Goal: Transaction & Acquisition: Purchase product/service

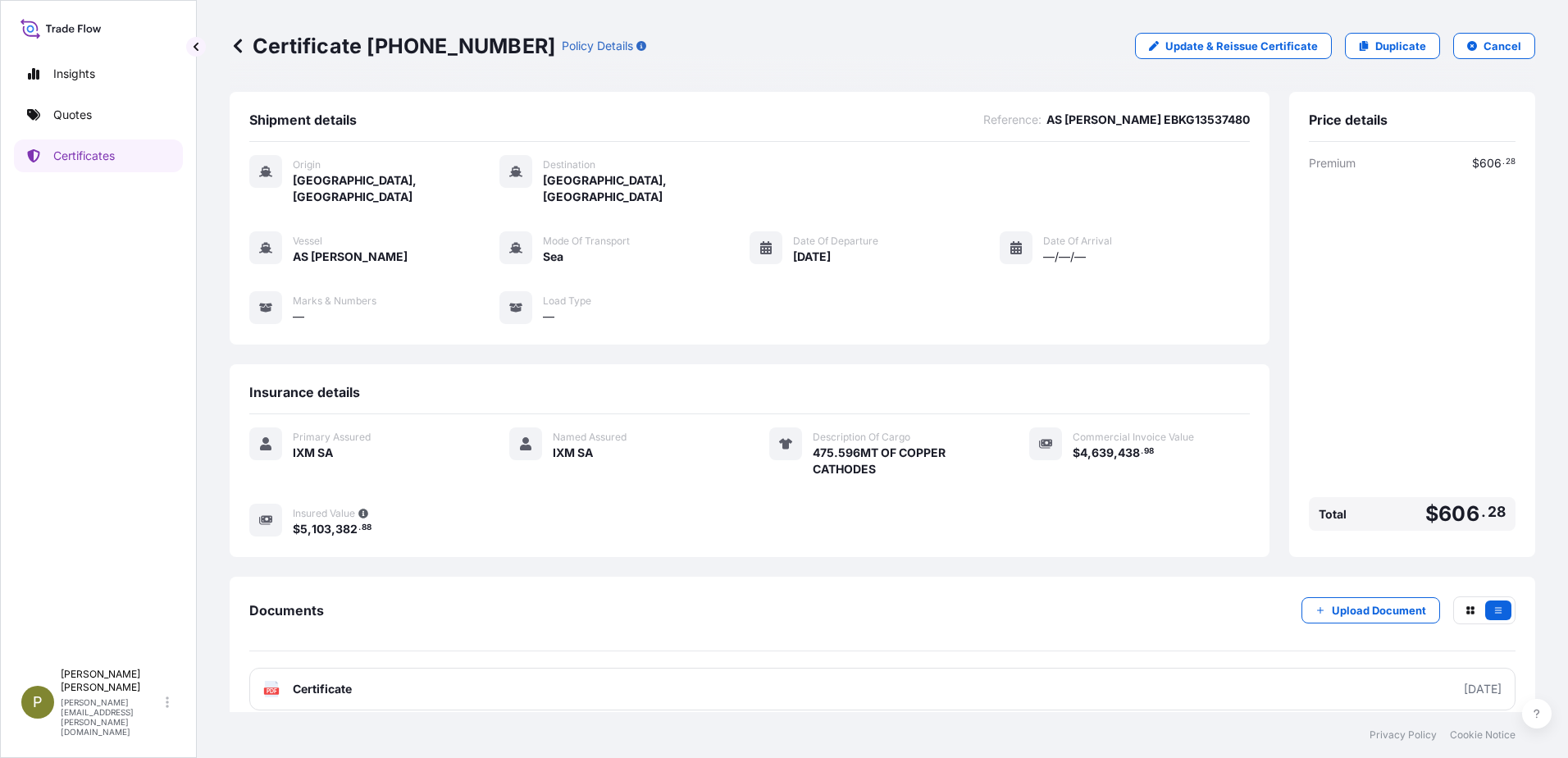
click at [1382, 54] on link "Duplicate" at bounding box center [1392, 46] width 95 height 26
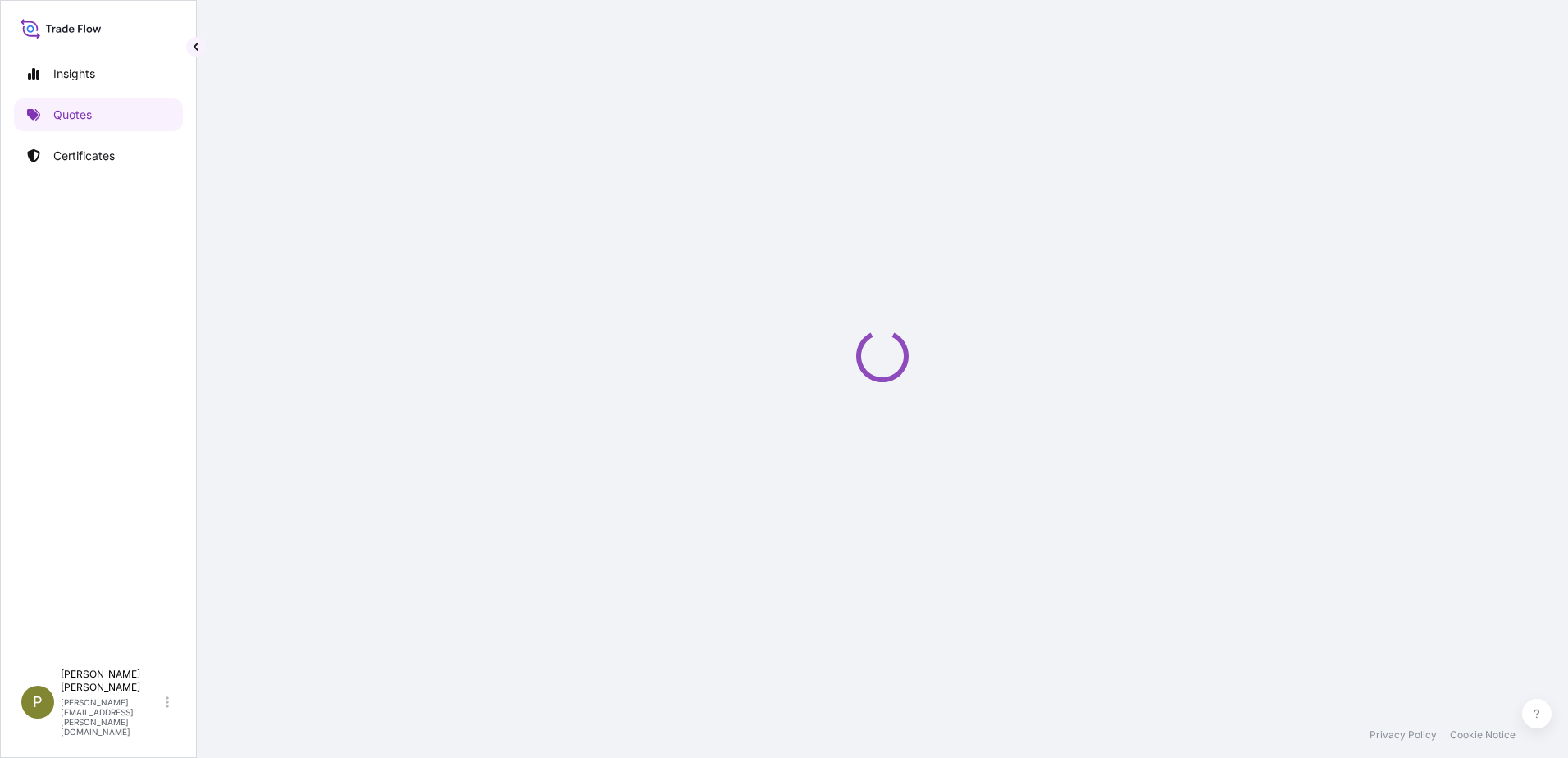
select select "Sea"
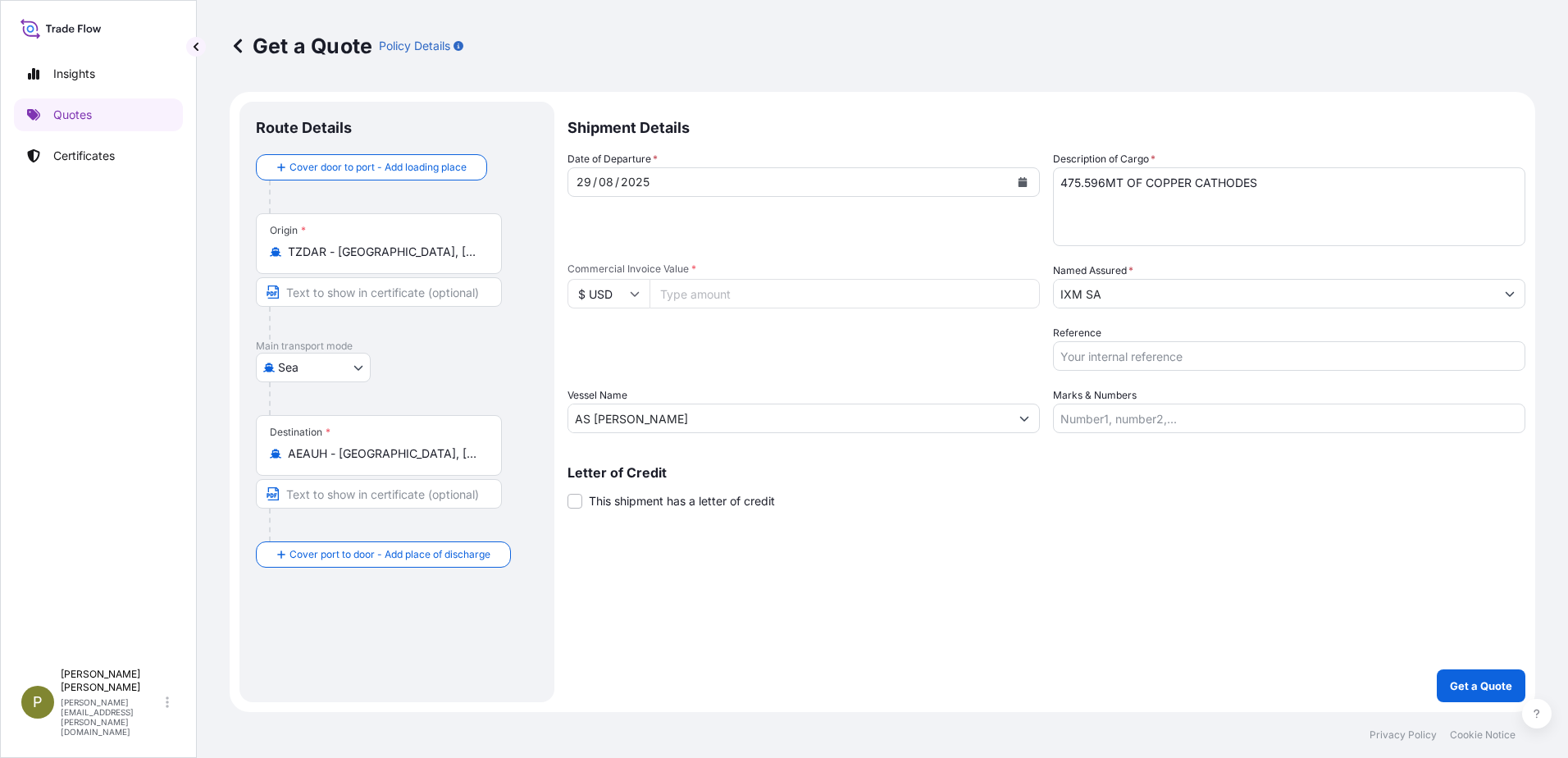
select select "31846"
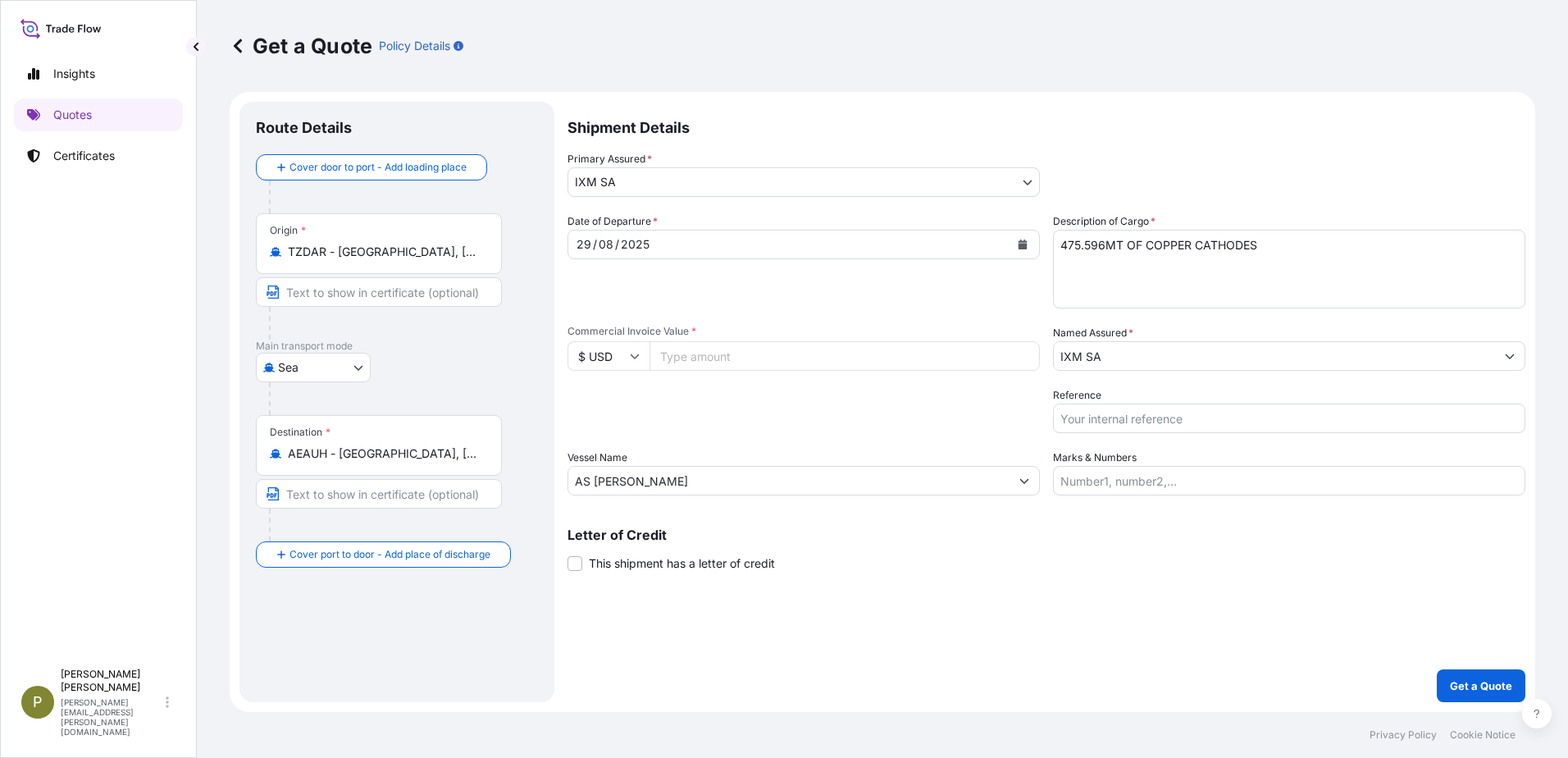
click at [728, 357] on input "Commercial Invoice Value *" at bounding box center [844, 356] width 390 height 30
type input "4016164.95"
click at [1101, 243] on textarea "475.596MT OF COPPER CATHODES" at bounding box center [1288, 269] width 472 height 79
type textarea "409.395MT OF COPPER CATHODES"
click at [1128, 412] on input "Reference" at bounding box center [1288, 418] width 472 height 30
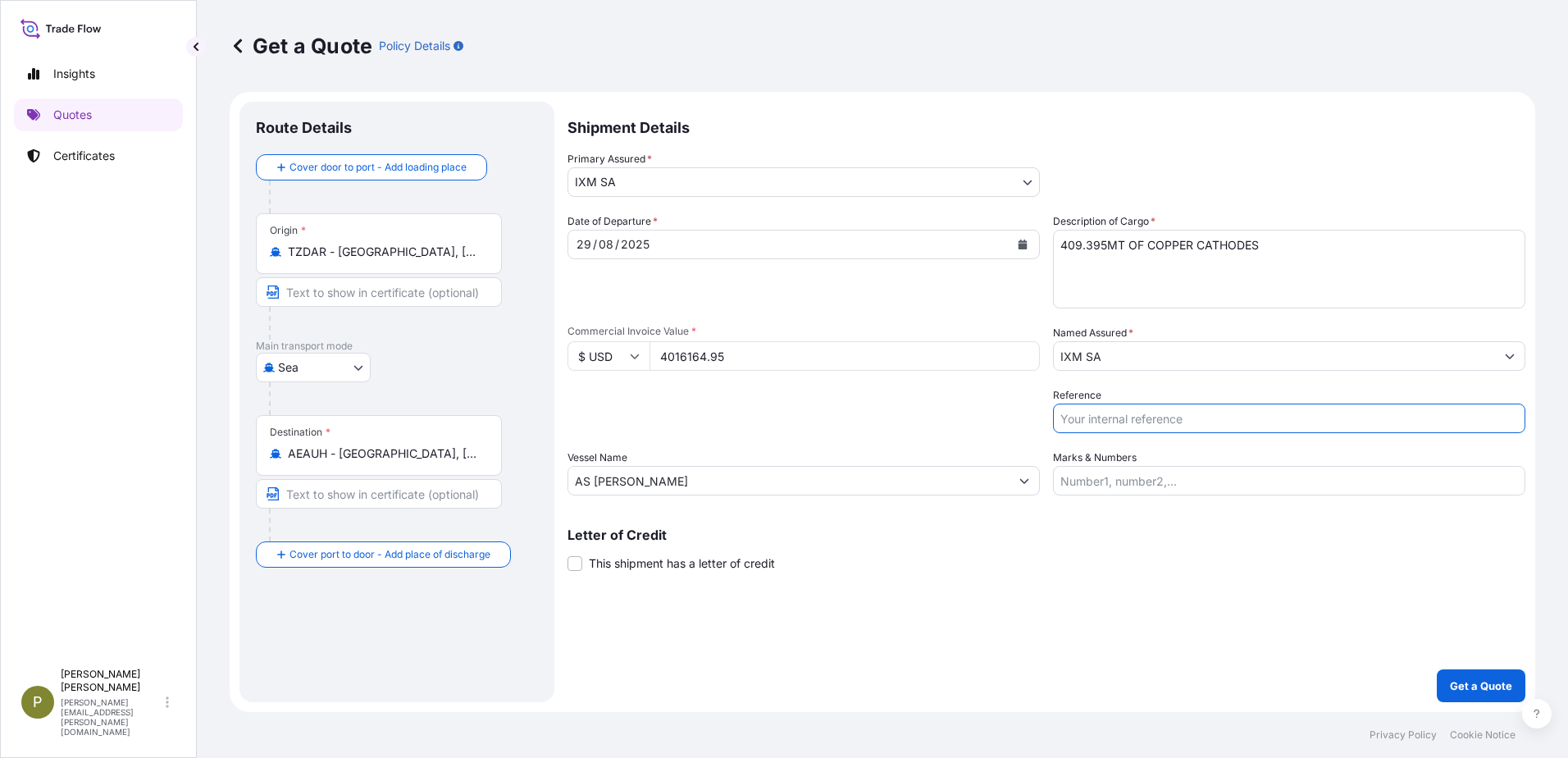
paste input "AS [PERSON_NAME] EBKG13537481"
type input "AS [PERSON_NAME] EBKG13537481"
click at [1474, 678] on p "Get a Quote" at bounding box center [1481, 686] width 62 height 16
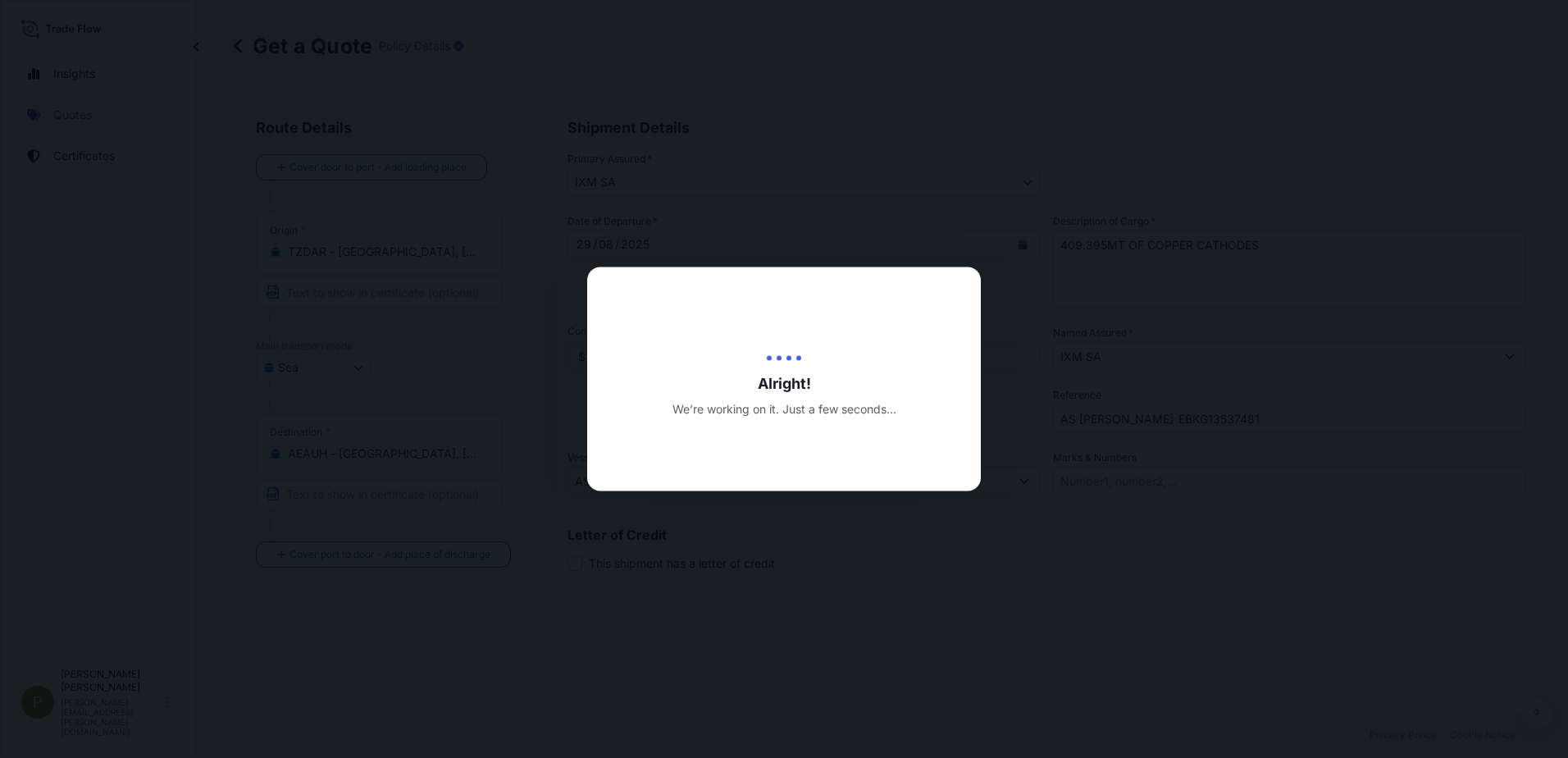
type input "[DATE]"
select select "Sea"
select select "31846"
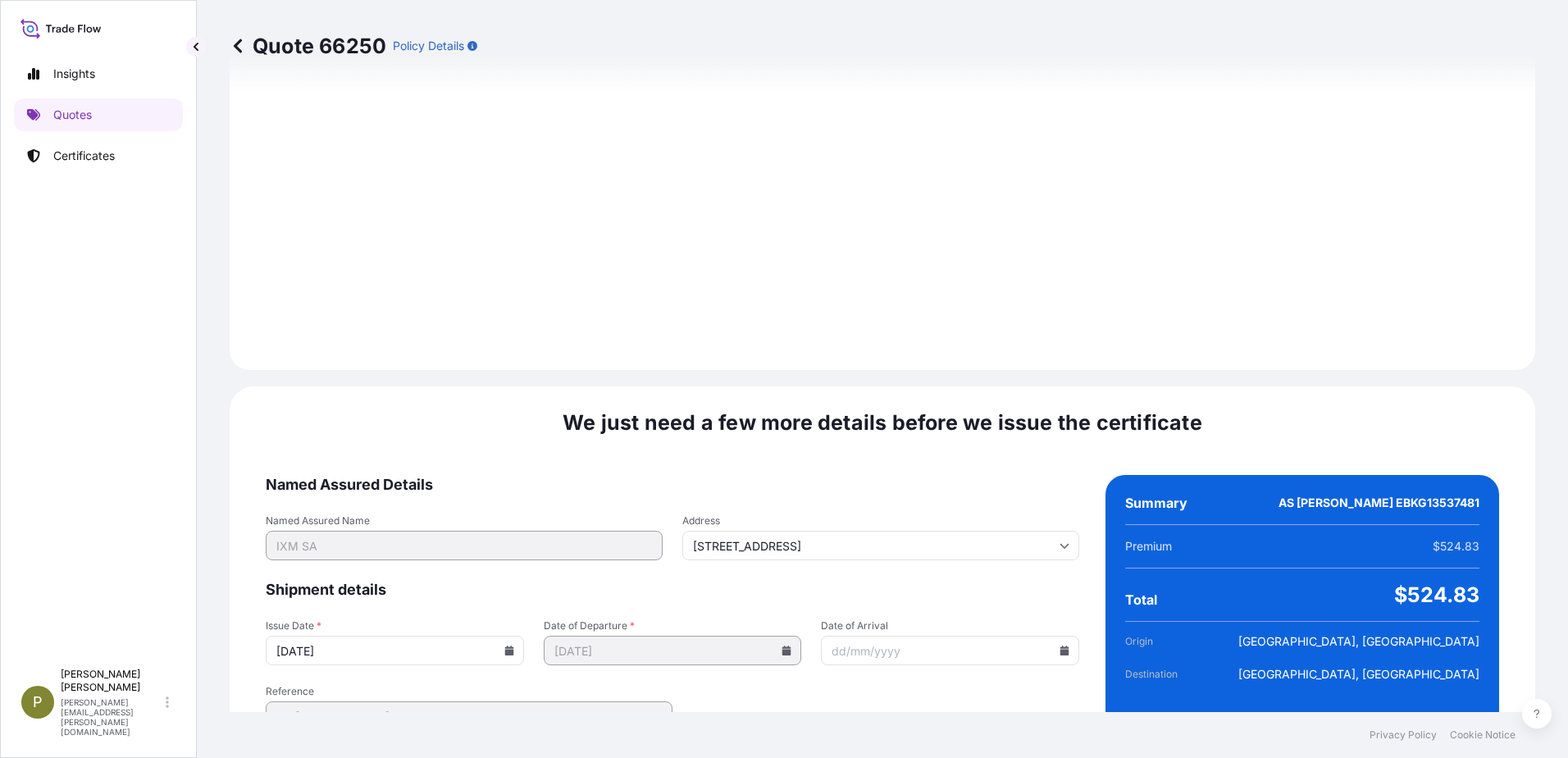
scroll to position [1711, 0]
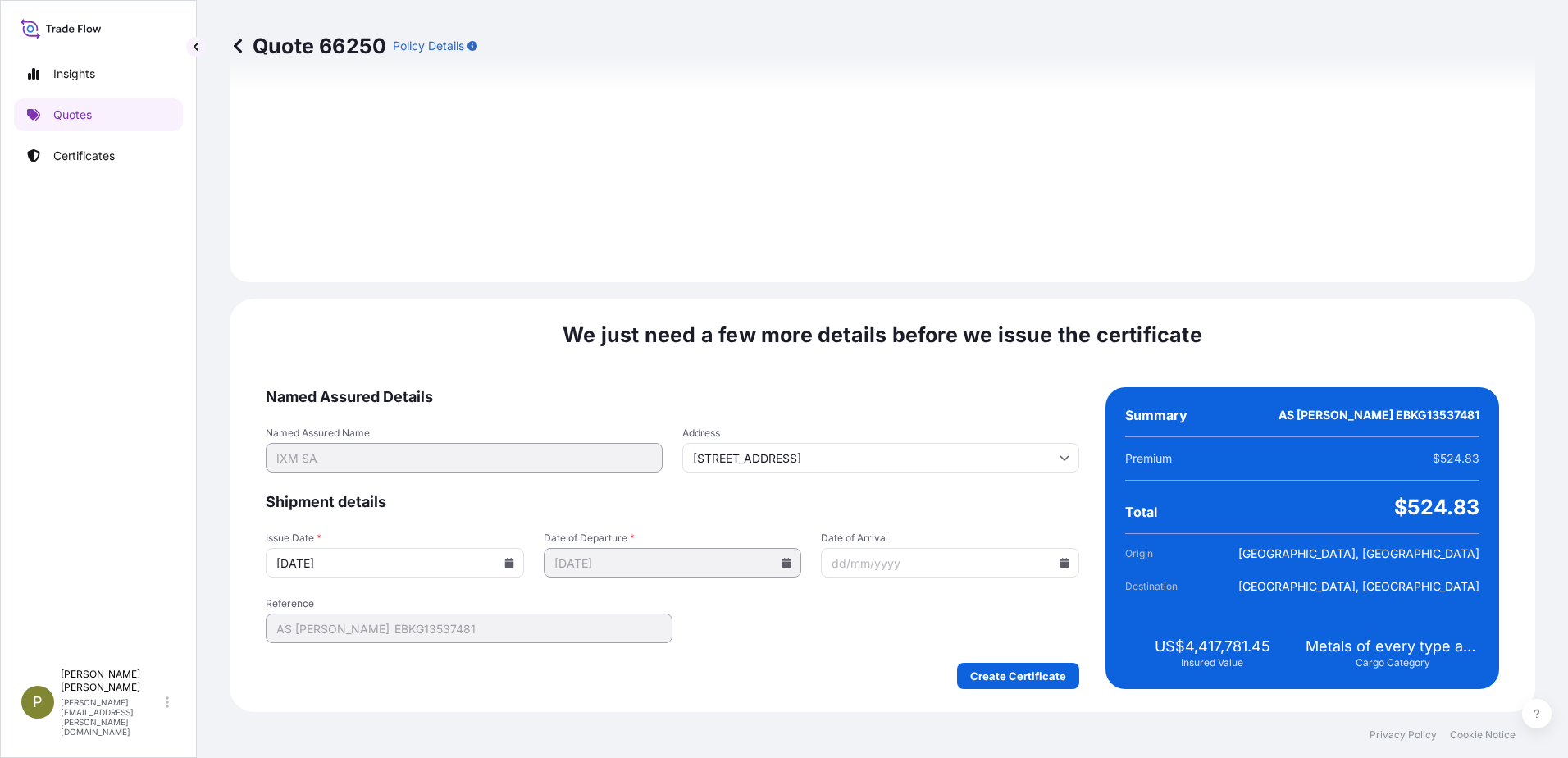
click at [504, 564] on icon at bounding box center [508, 563] width 9 height 10
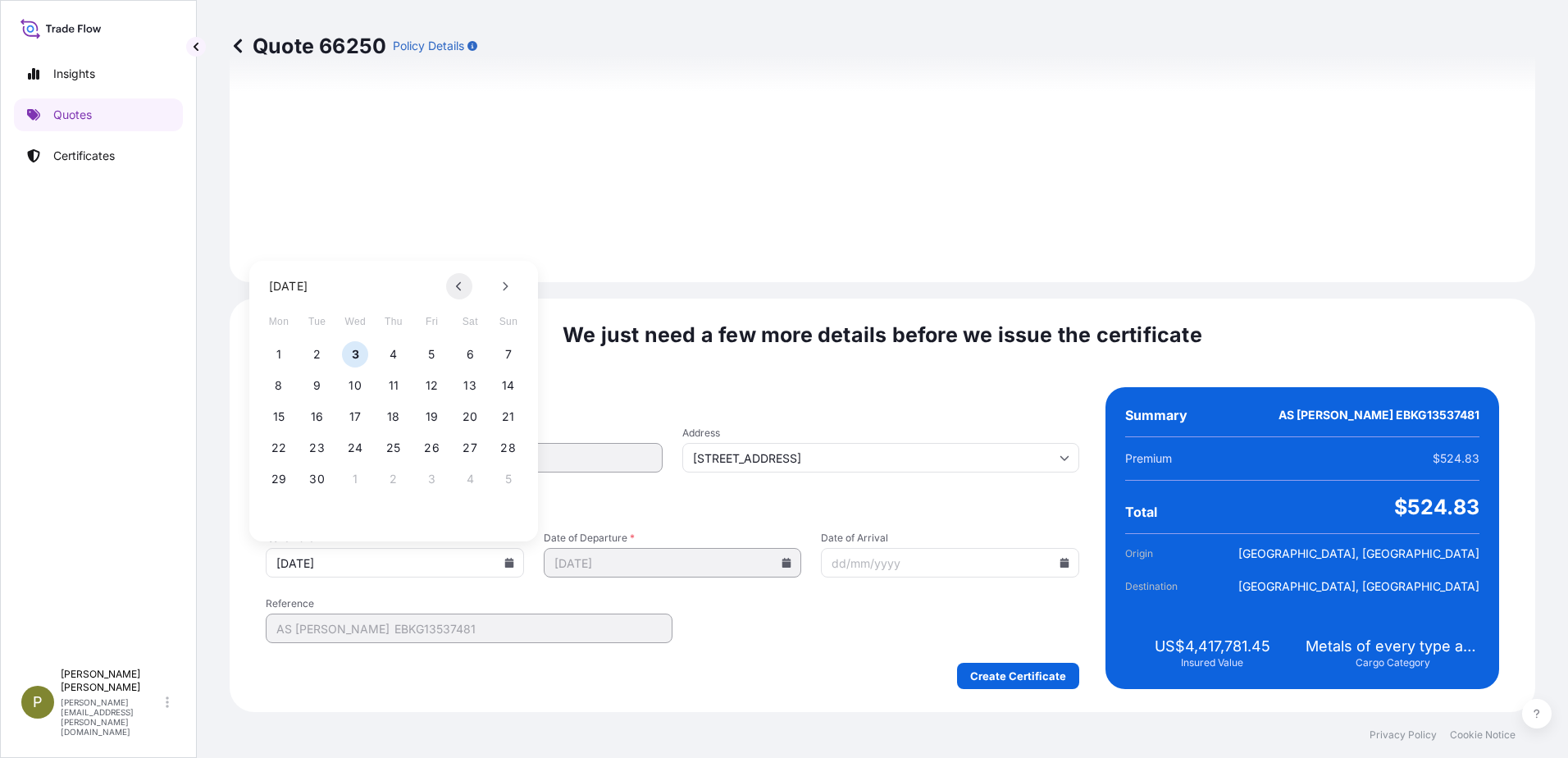
click at [456, 287] on icon at bounding box center [458, 287] width 5 height 9
click at [430, 475] on button "29" at bounding box center [432, 479] width 26 height 26
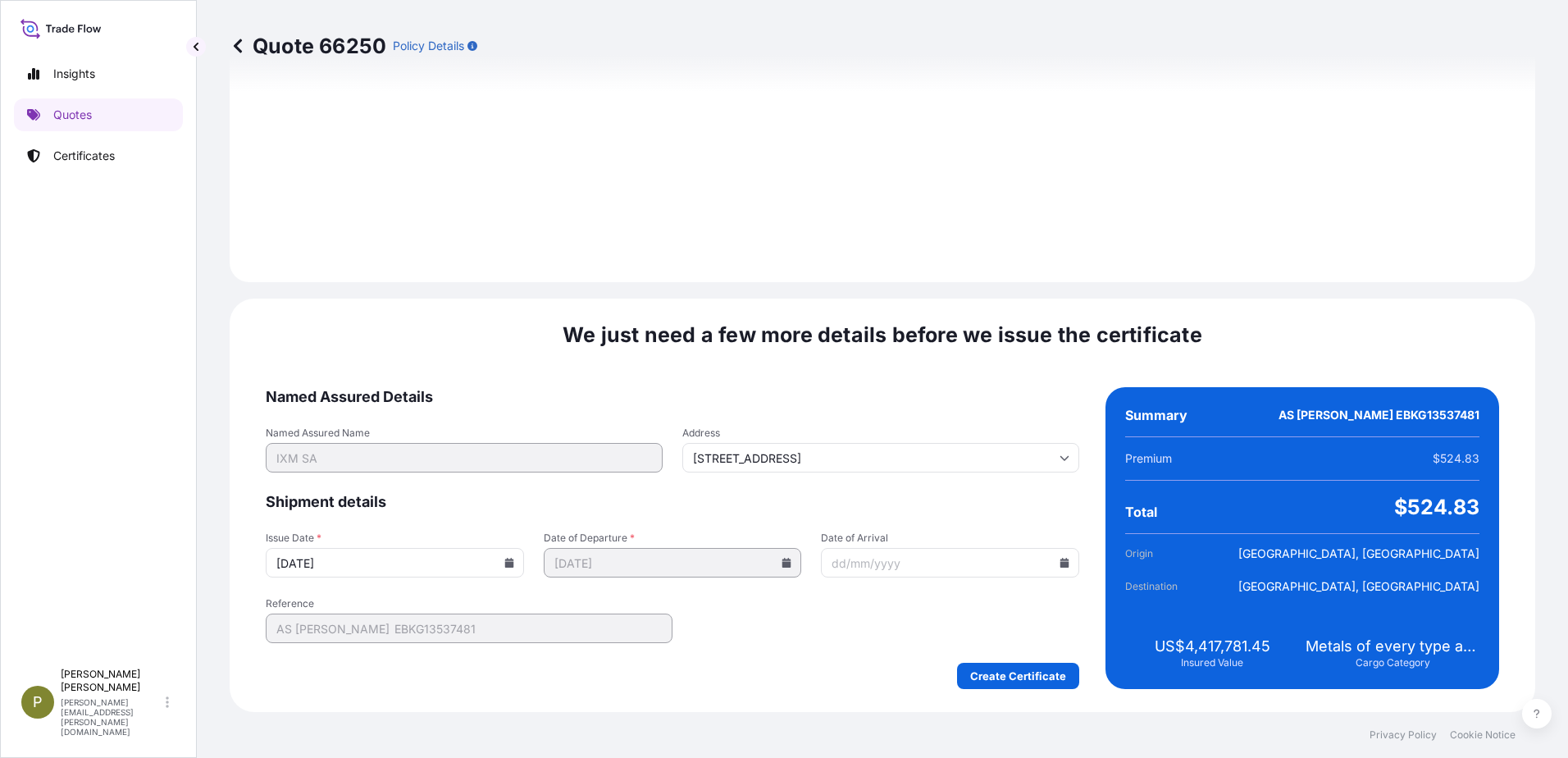
type input "[DATE]"
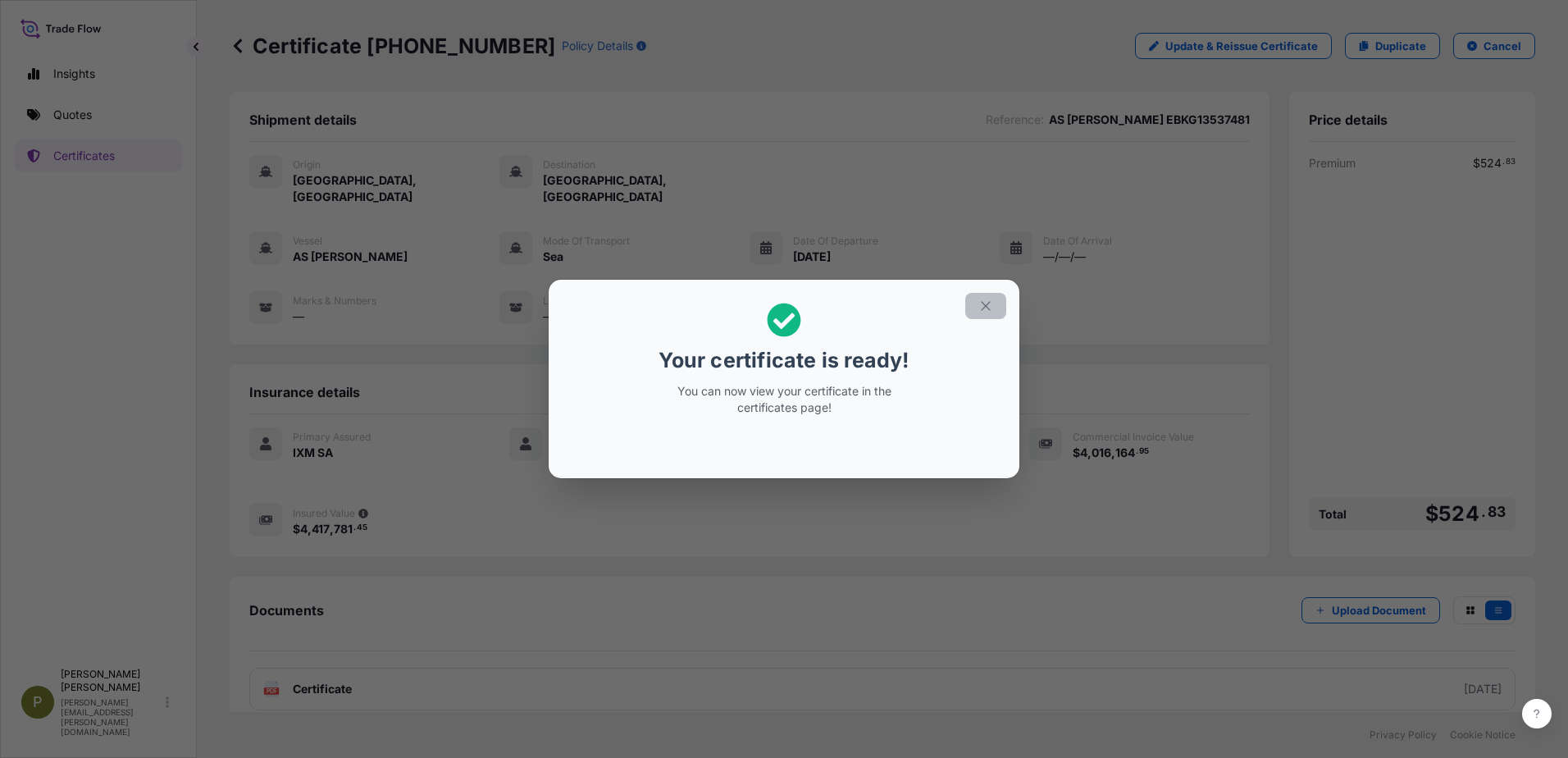
click at [982, 305] on icon "button" at bounding box center [986, 306] width 15 height 15
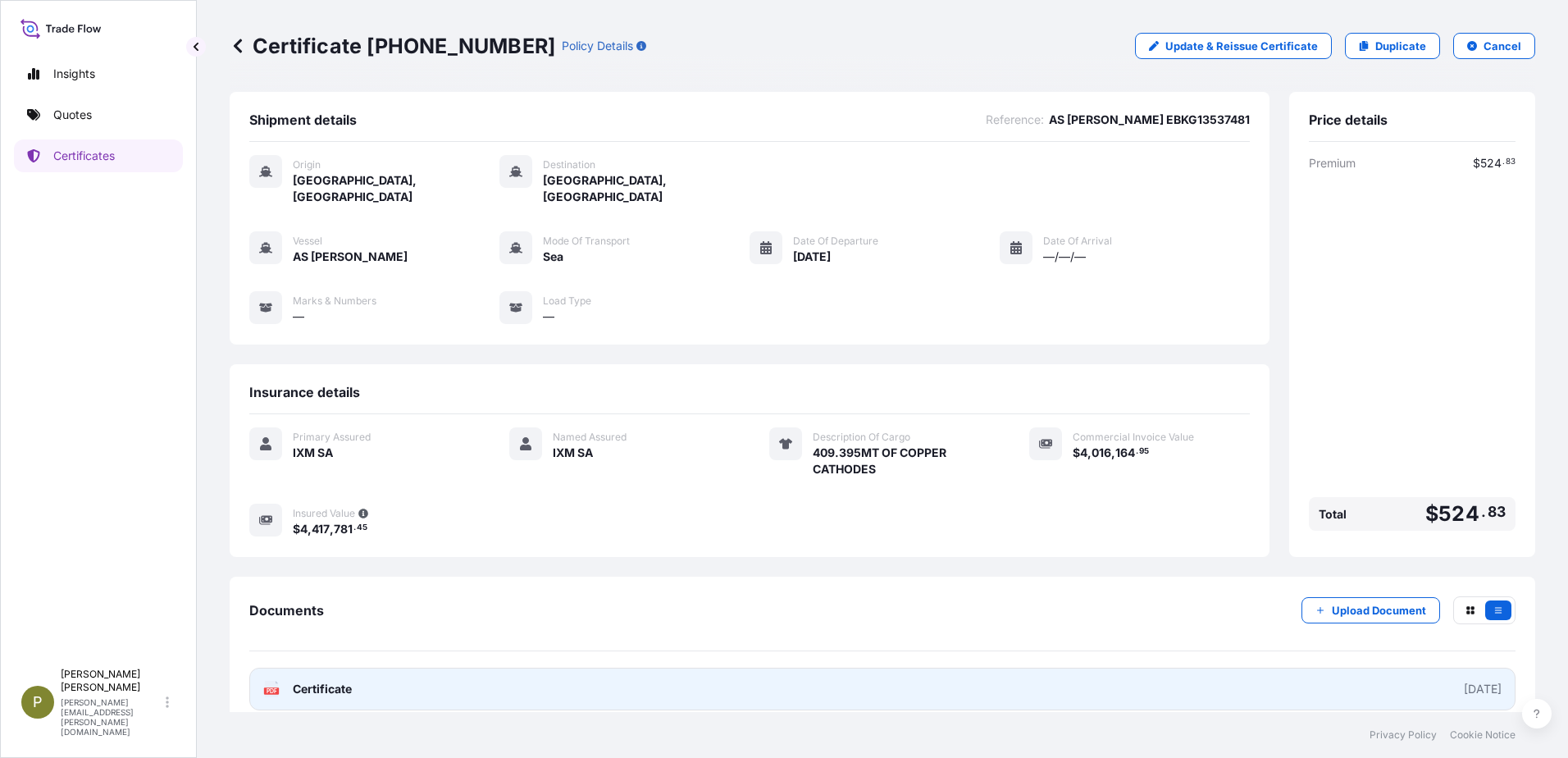
click at [339, 681] on span "Certificate" at bounding box center [323, 689] width 59 height 16
